Goal: Answer question/provide support

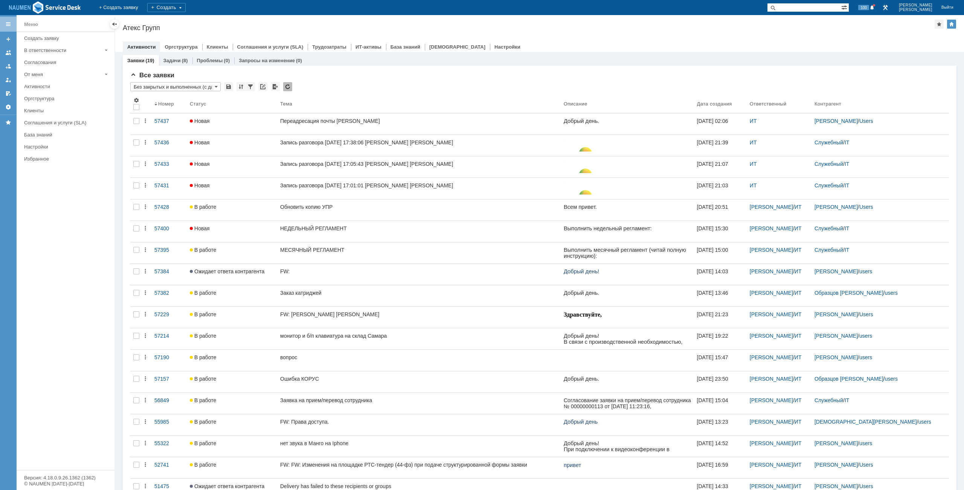
click at [805, 49] on div "Активности Оргструктура Клиенты Соглашения и услуги (SLA) Трудозатраты ИТ-актив…" at bounding box center [540, 46] width 834 height 11
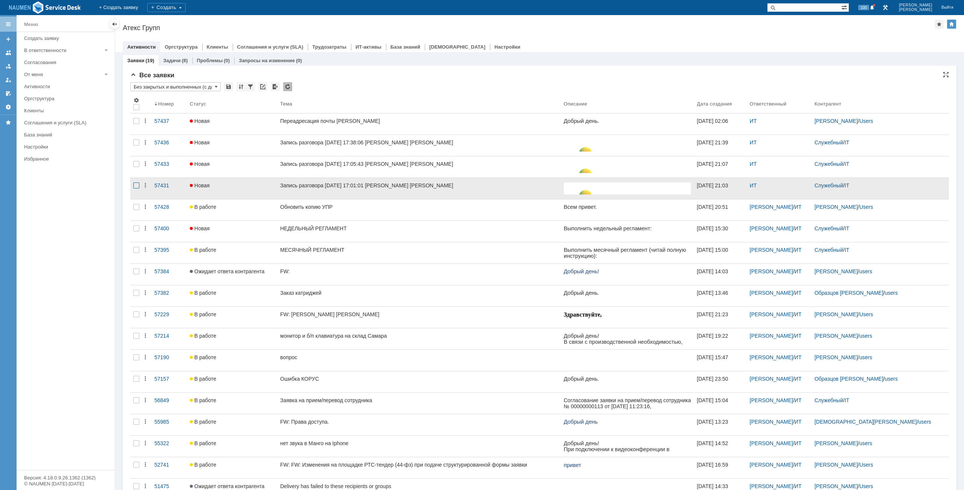
click at [136, 145] on div at bounding box center [136, 142] width 6 height 6
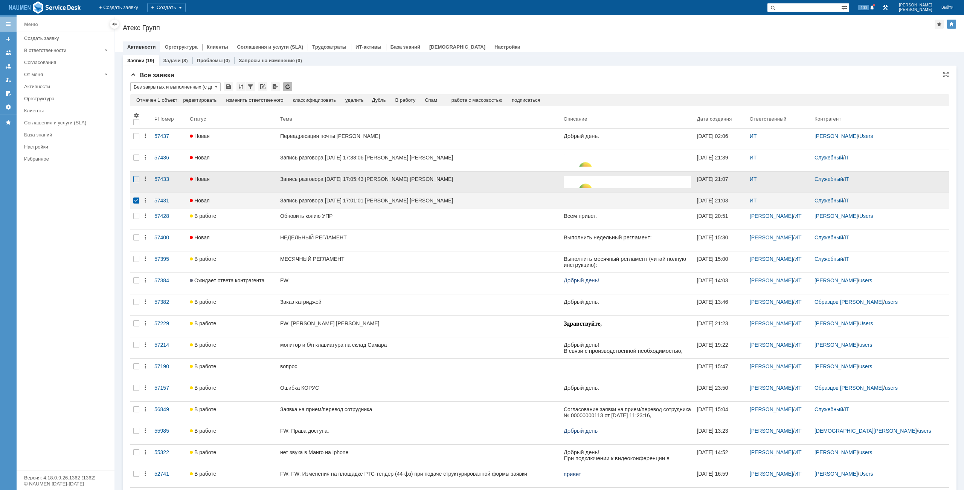
click at [136, 139] on div at bounding box center [136, 136] width 6 height 6
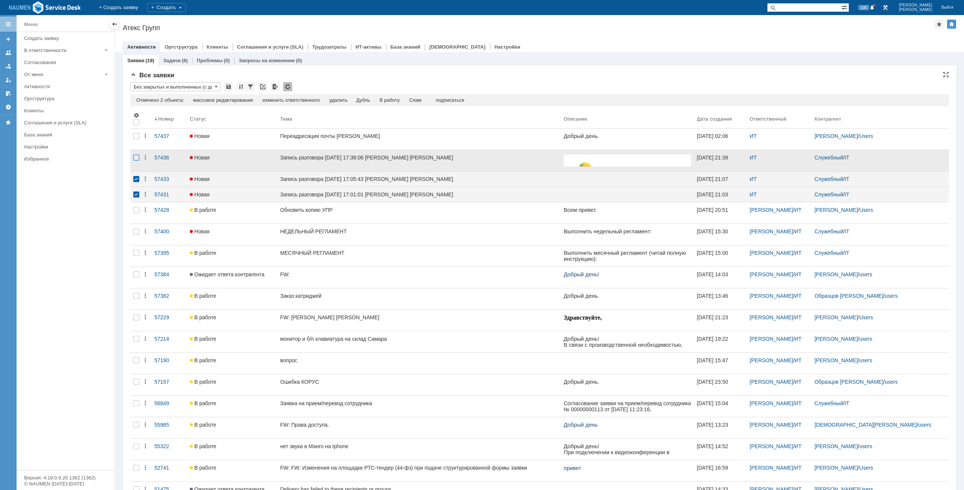
click at [135, 160] on div at bounding box center [136, 157] width 6 height 6
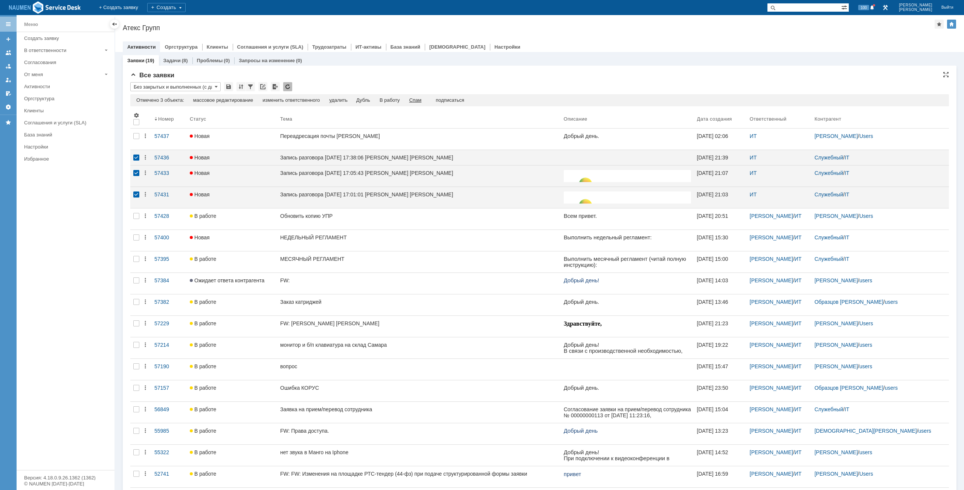
click at [417, 100] on div "Спам" at bounding box center [415, 100] width 12 height 6
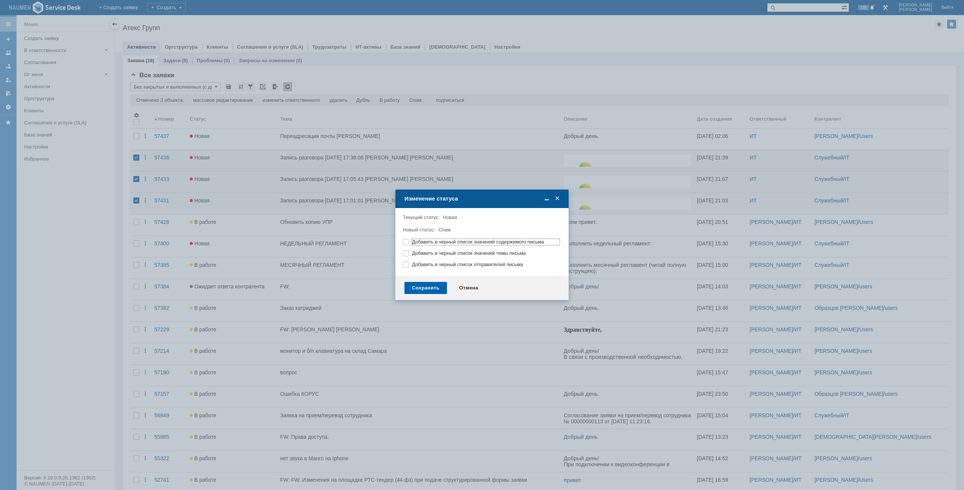
click at [438, 288] on div "Сохранить" at bounding box center [426, 288] width 43 height 12
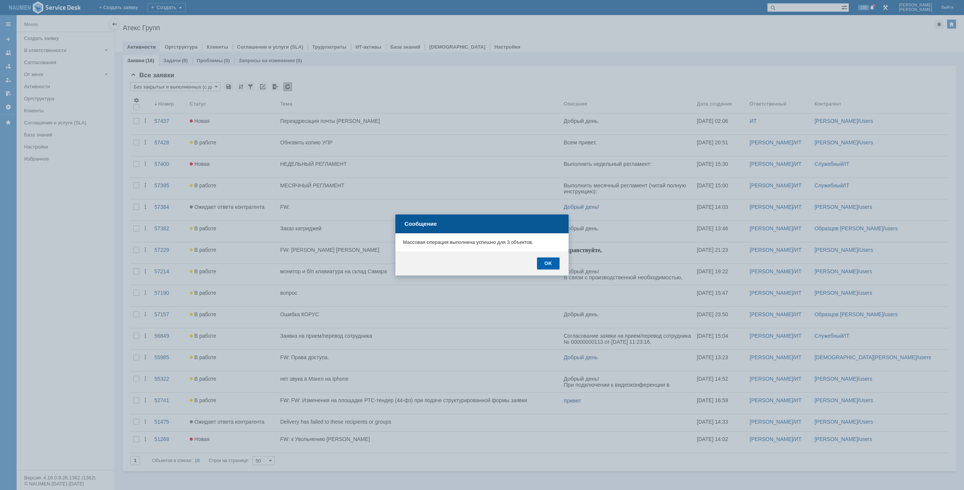
click at [549, 260] on div "OK" at bounding box center [548, 263] width 23 height 12
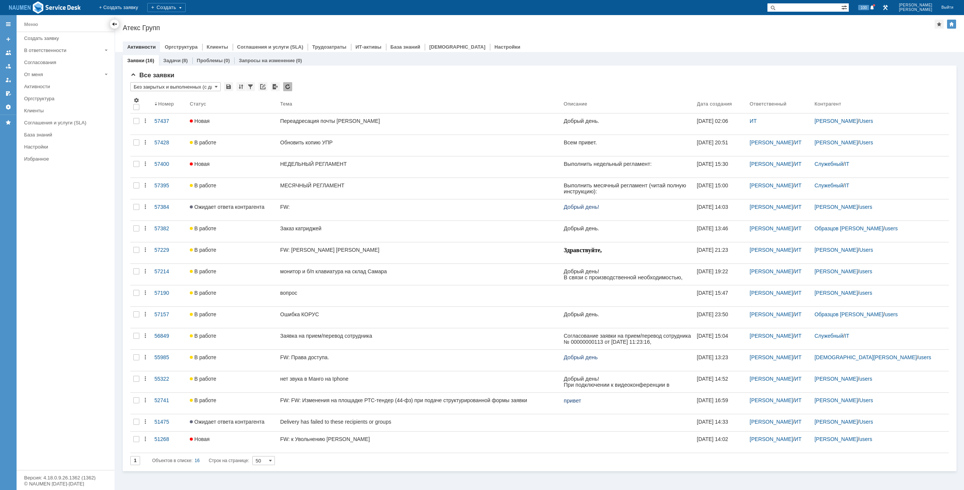
click at [110, 24] on div at bounding box center [114, 24] width 9 height 9
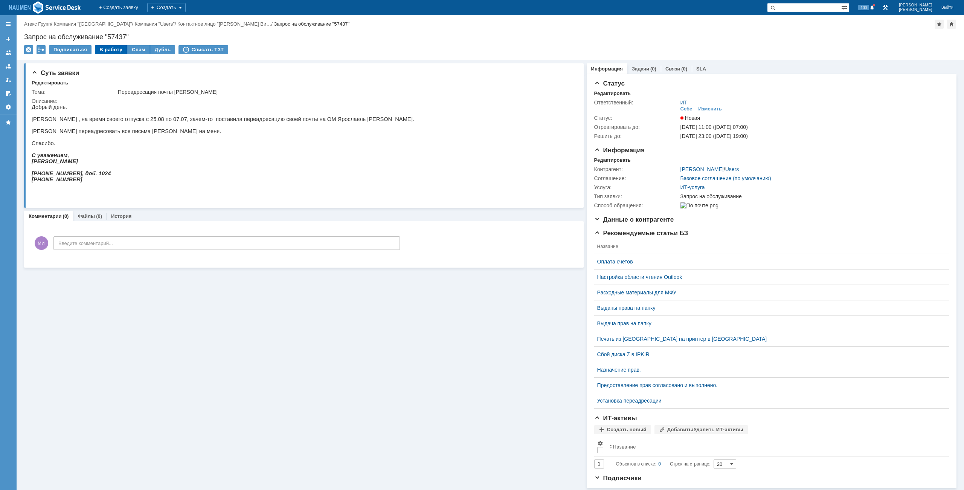
click at [112, 50] on div "В работу" at bounding box center [111, 49] width 32 height 9
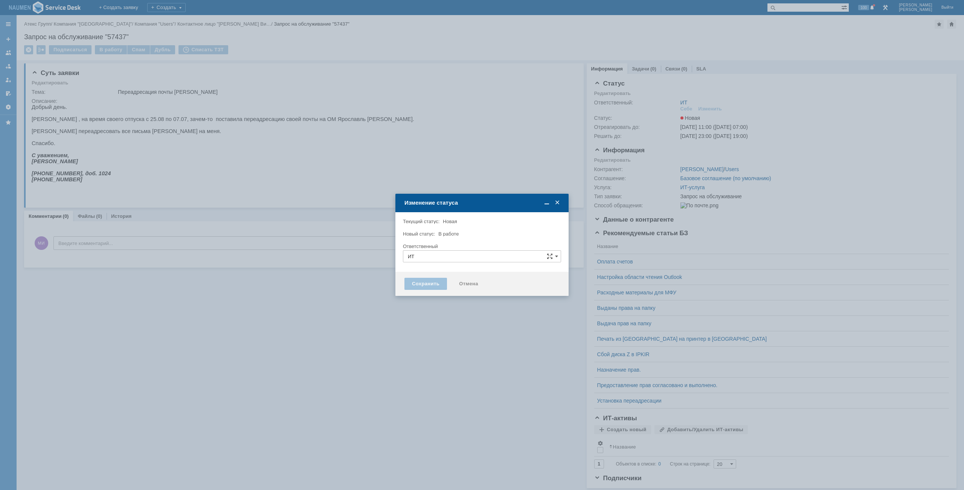
type input "[PERSON_NAME]"
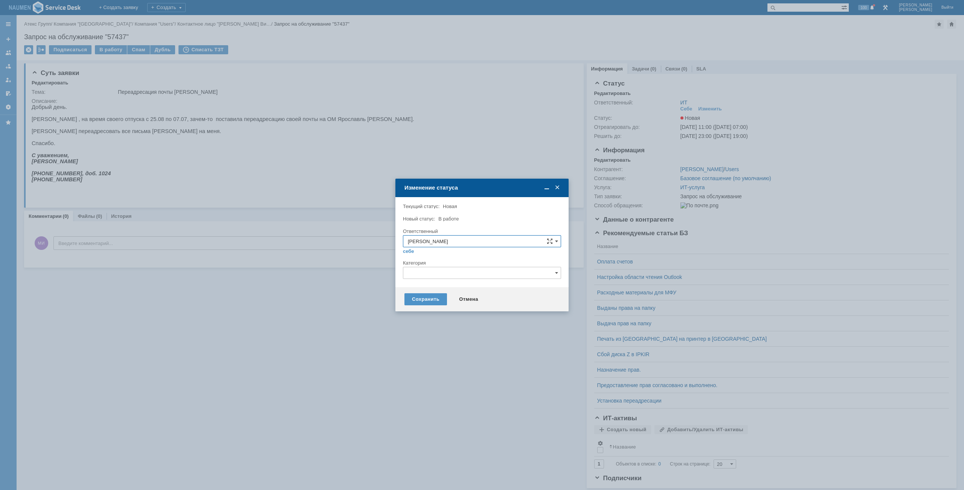
click at [445, 273] on input "text" at bounding box center [482, 273] width 158 height 12
click at [431, 330] on span "Почта" at bounding box center [482, 328] width 148 height 6
click at [426, 304] on div "Сохранить" at bounding box center [426, 299] width 43 height 12
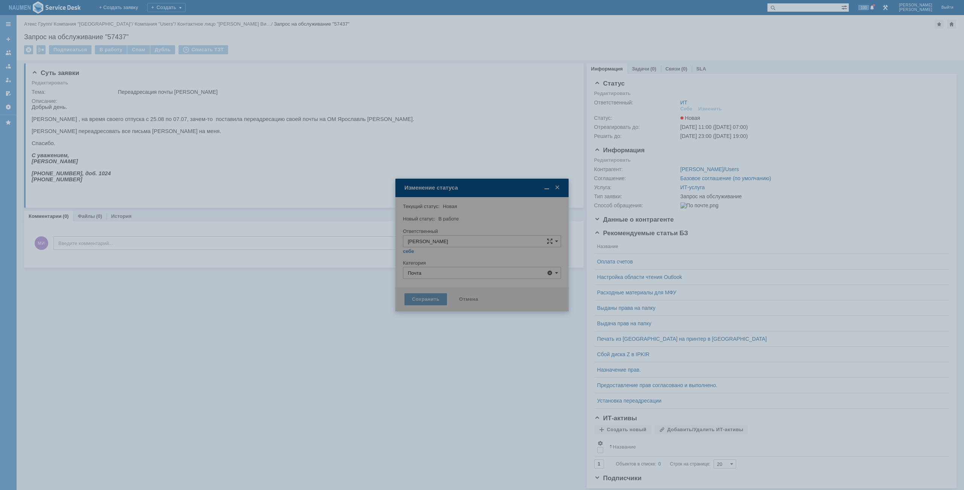
type input "Почта"
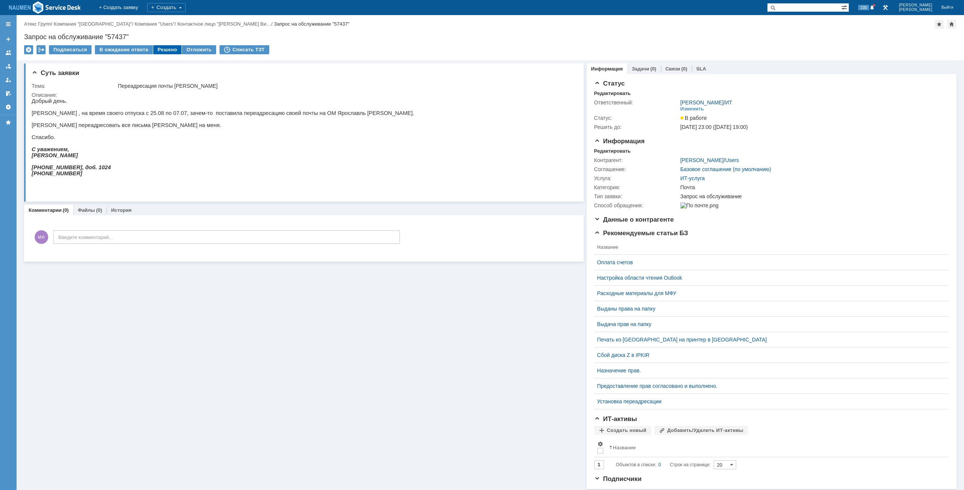
click at [157, 49] on div "Решено" at bounding box center [167, 49] width 29 height 9
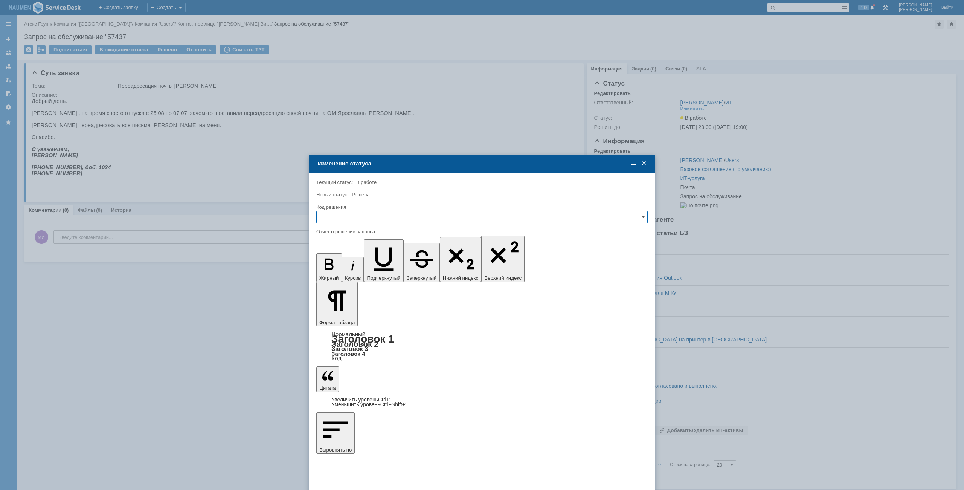
click at [415, 223] on input "text" at bounding box center [482, 217] width 332 height 12
click at [342, 267] on span "Решено" at bounding box center [482, 268] width 322 height 6
type input "Решено"
